Goal: Check status

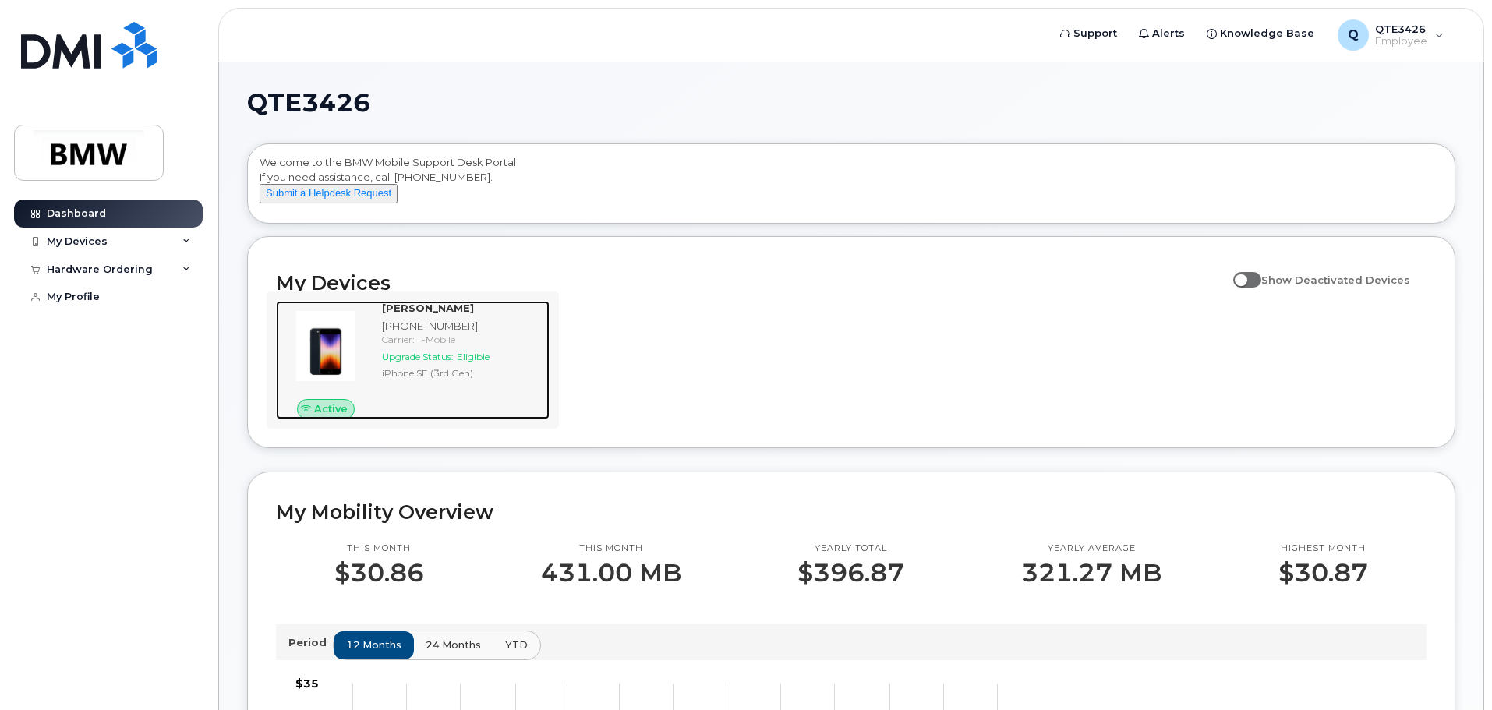
click at [341, 384] on img at bounding box center [325, 346] width 75 height 75
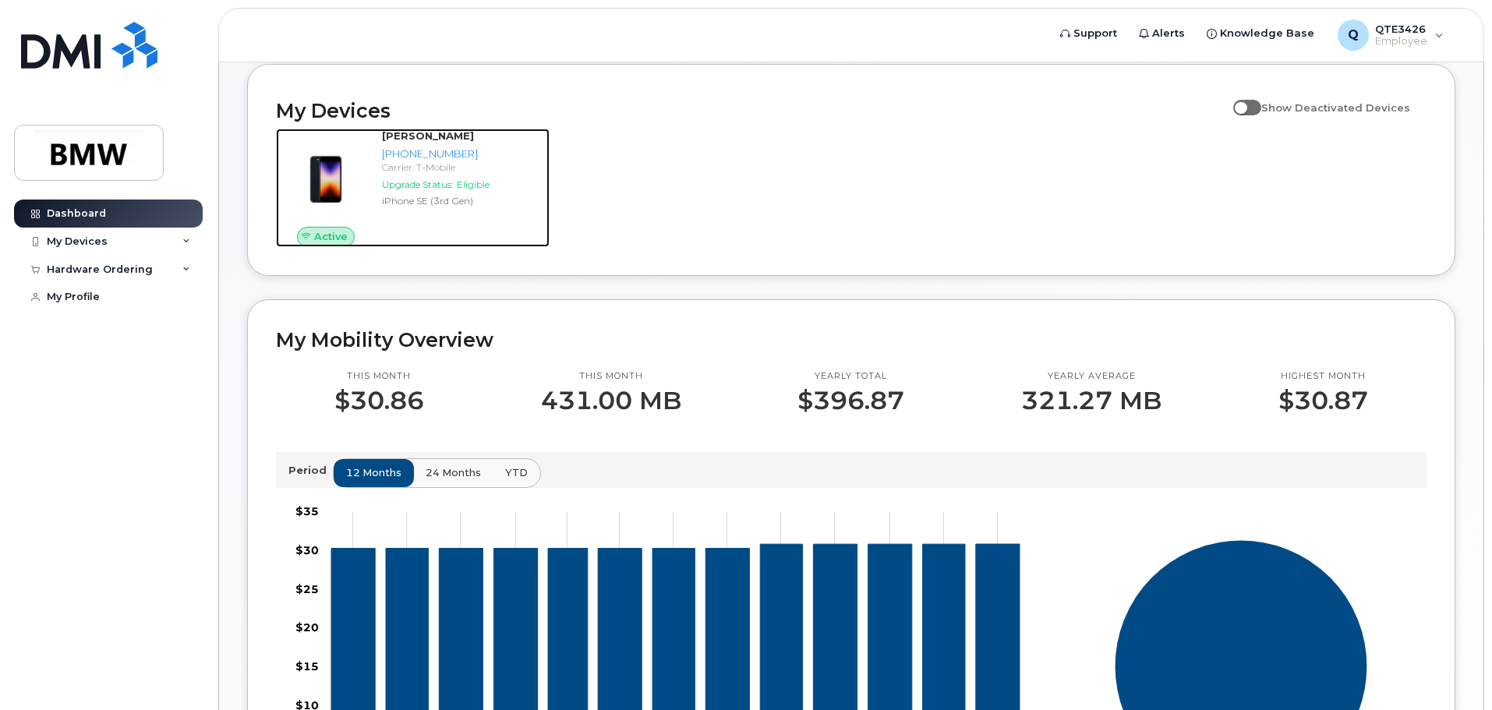
scroll to position [312, 0]
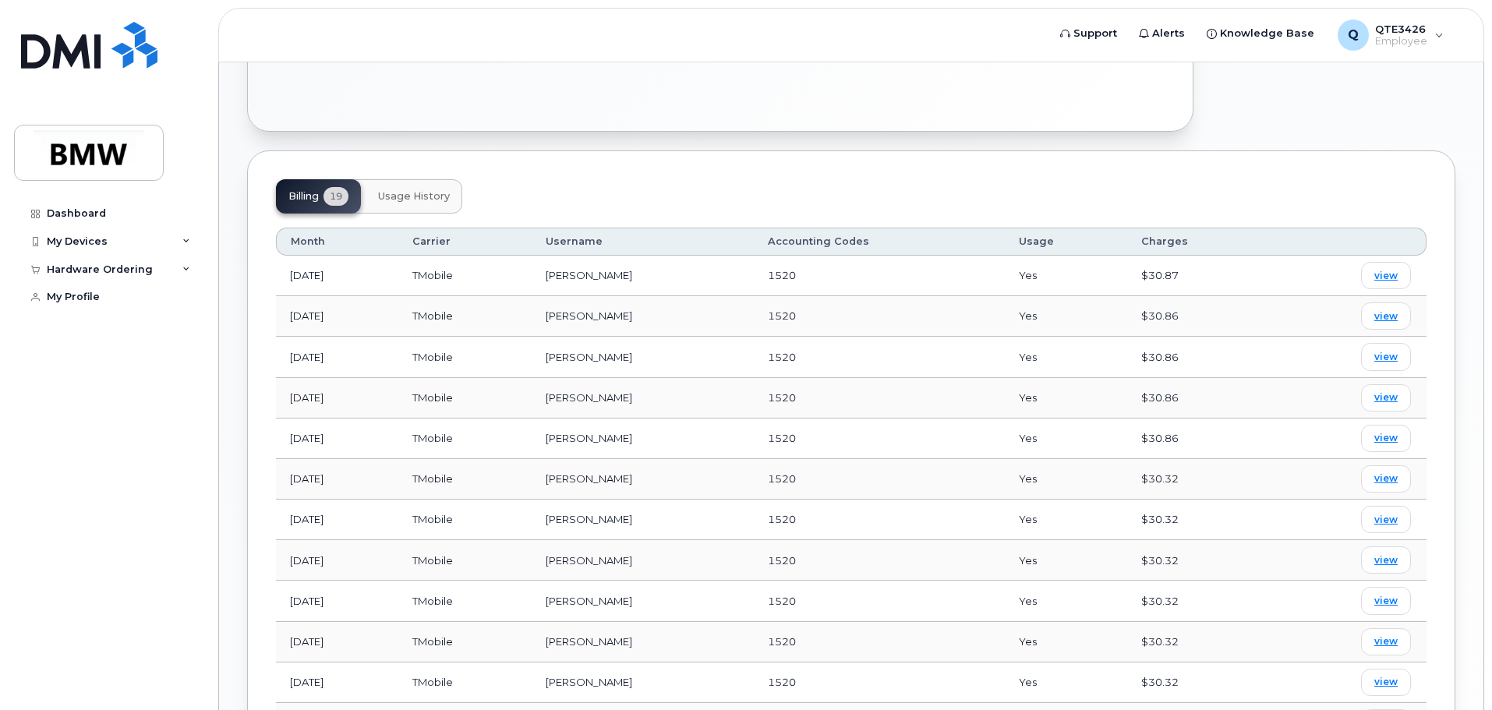
scroll to position [598, 0]
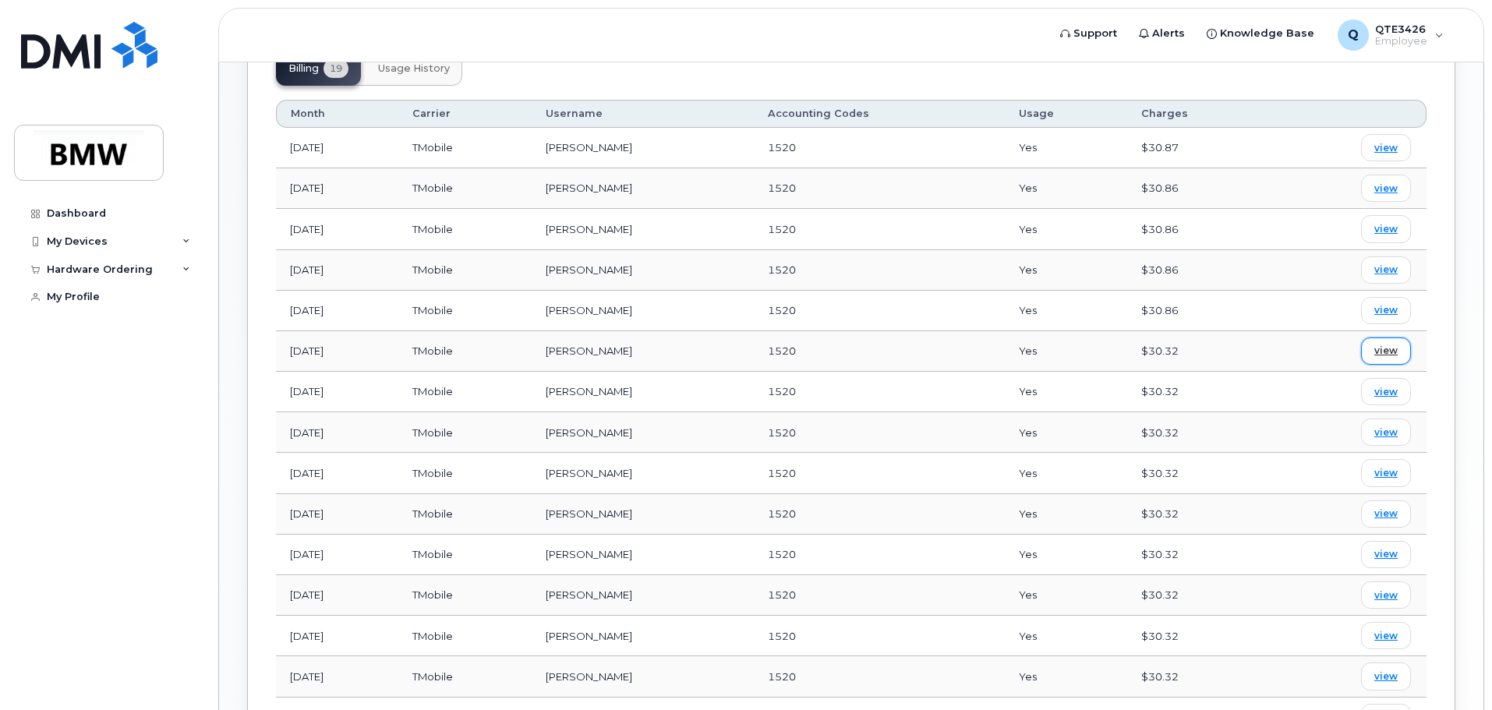
click at [1376, 352] on span "view" at bounding box center [1385, 351] width 23 height 14
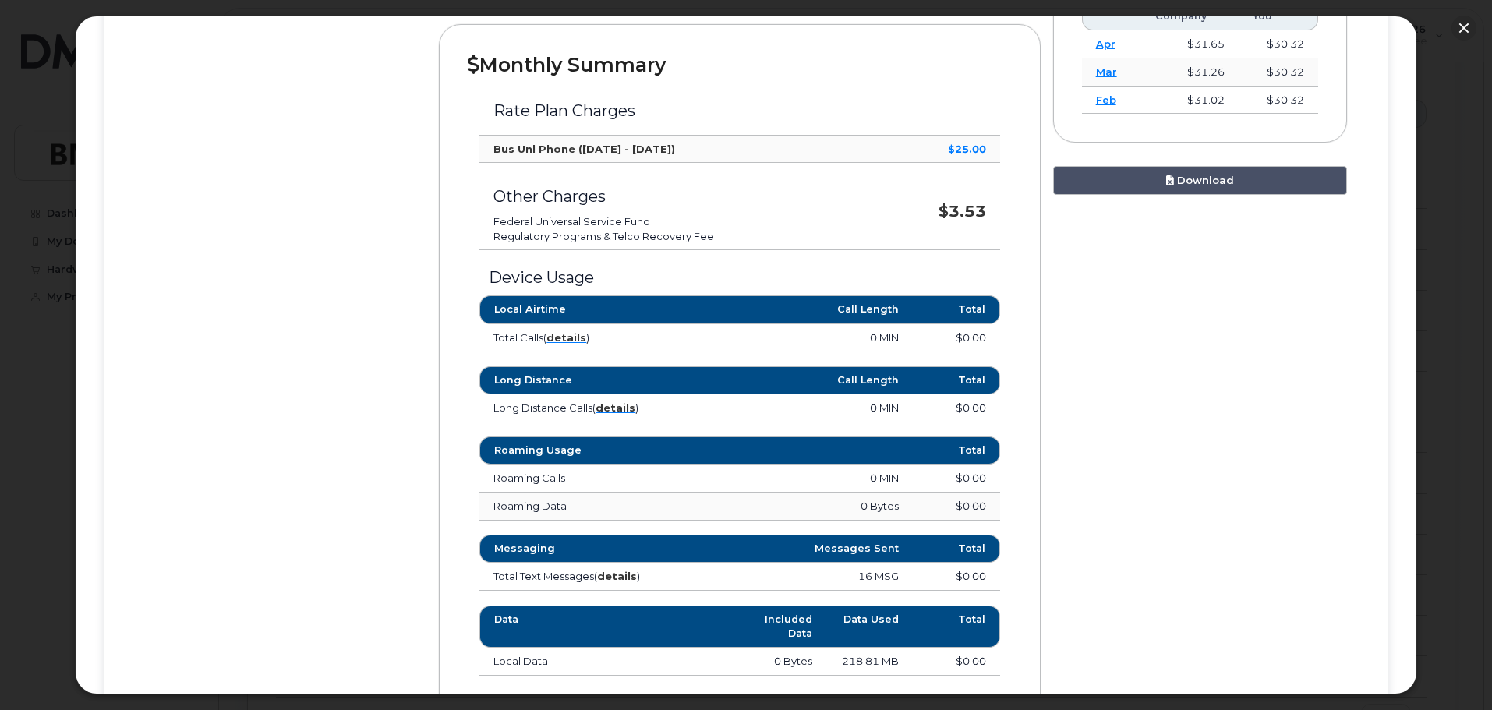
scroll to position [546, 0]
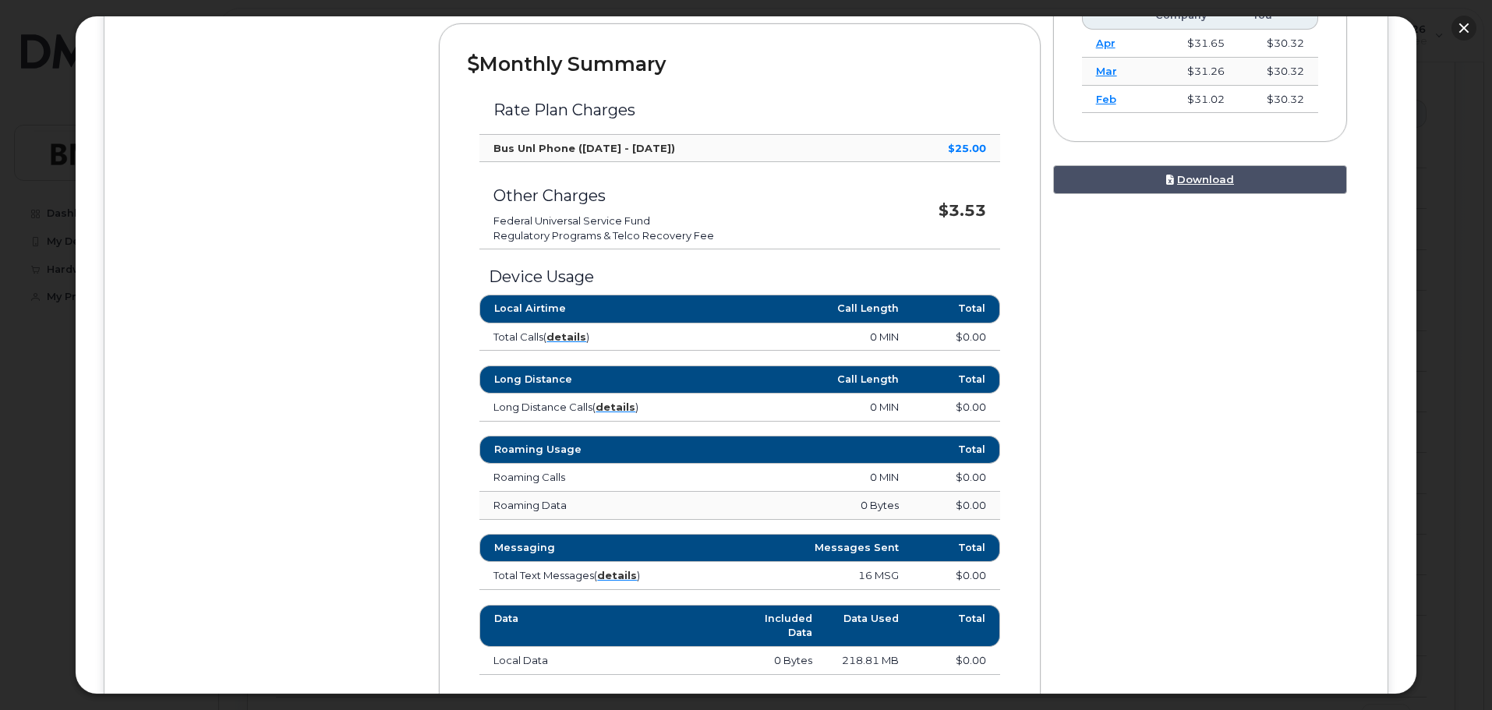
click at [1463, 28] on button "button" at bounding box center [1464, 28] width 25 height 25
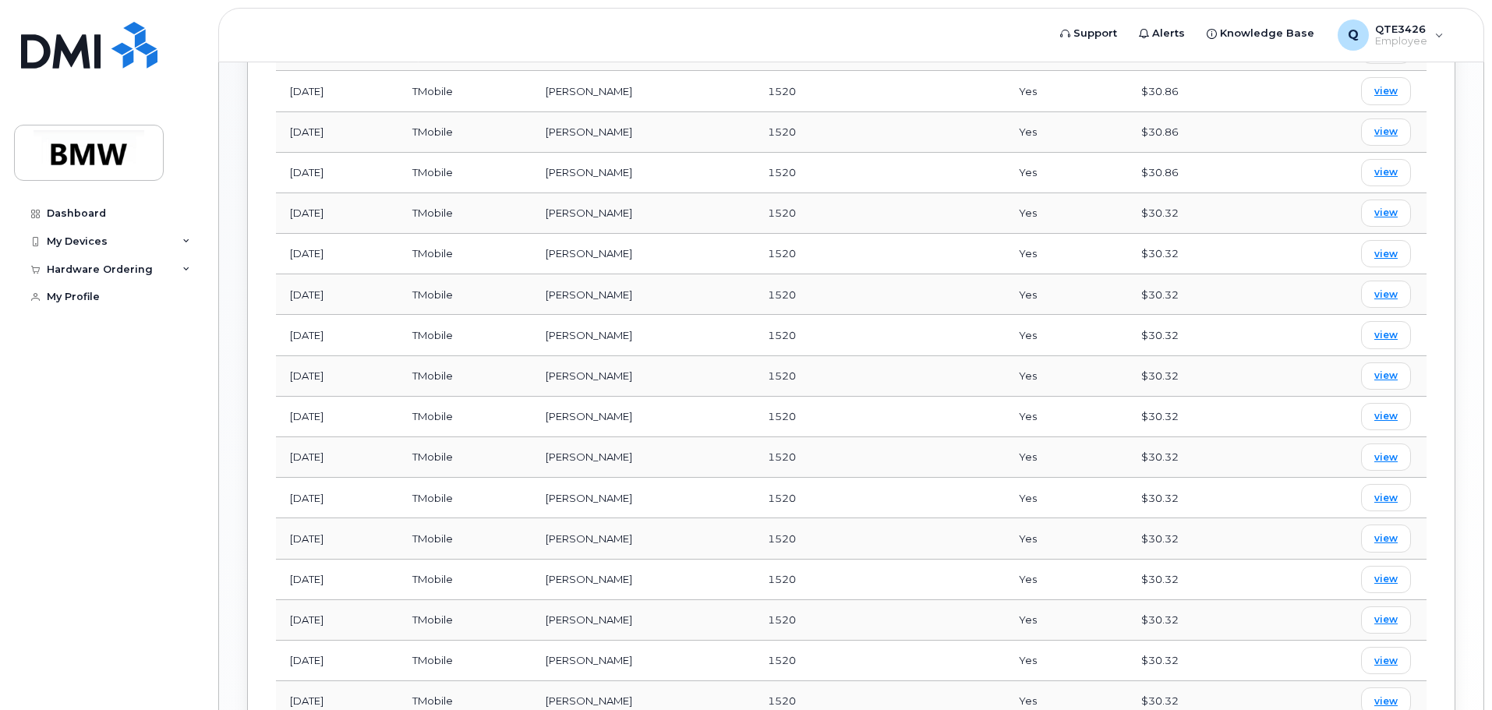
scroll to position [780, 0]
